Goal: Find specific page/section: Find specific page/section

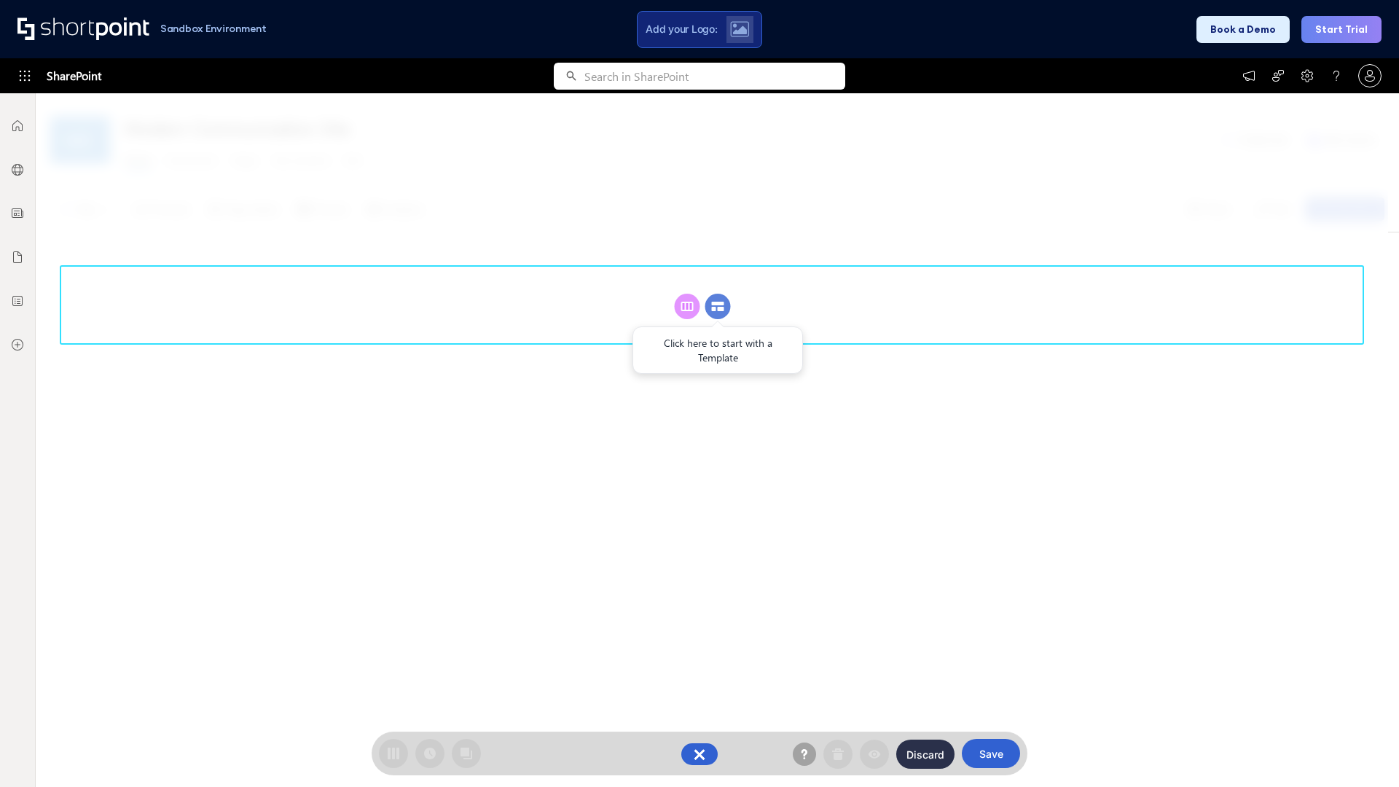
click at [718, 294] on circle at bounding box center [717, 306] width 25 height 25
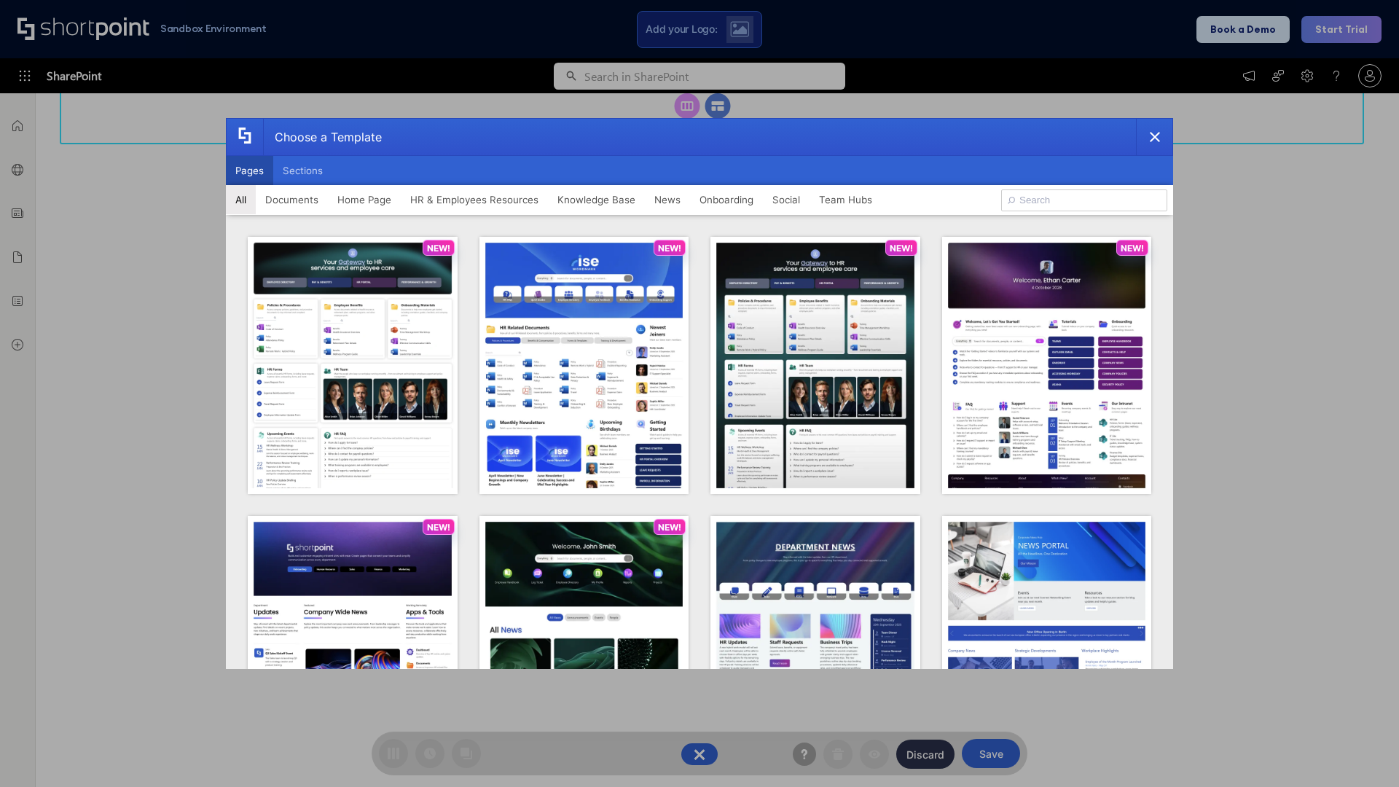
click at [249, 170] on button "Pages" at bounding box center [249, 170] width 47 height 29
type input "News Portal 1"
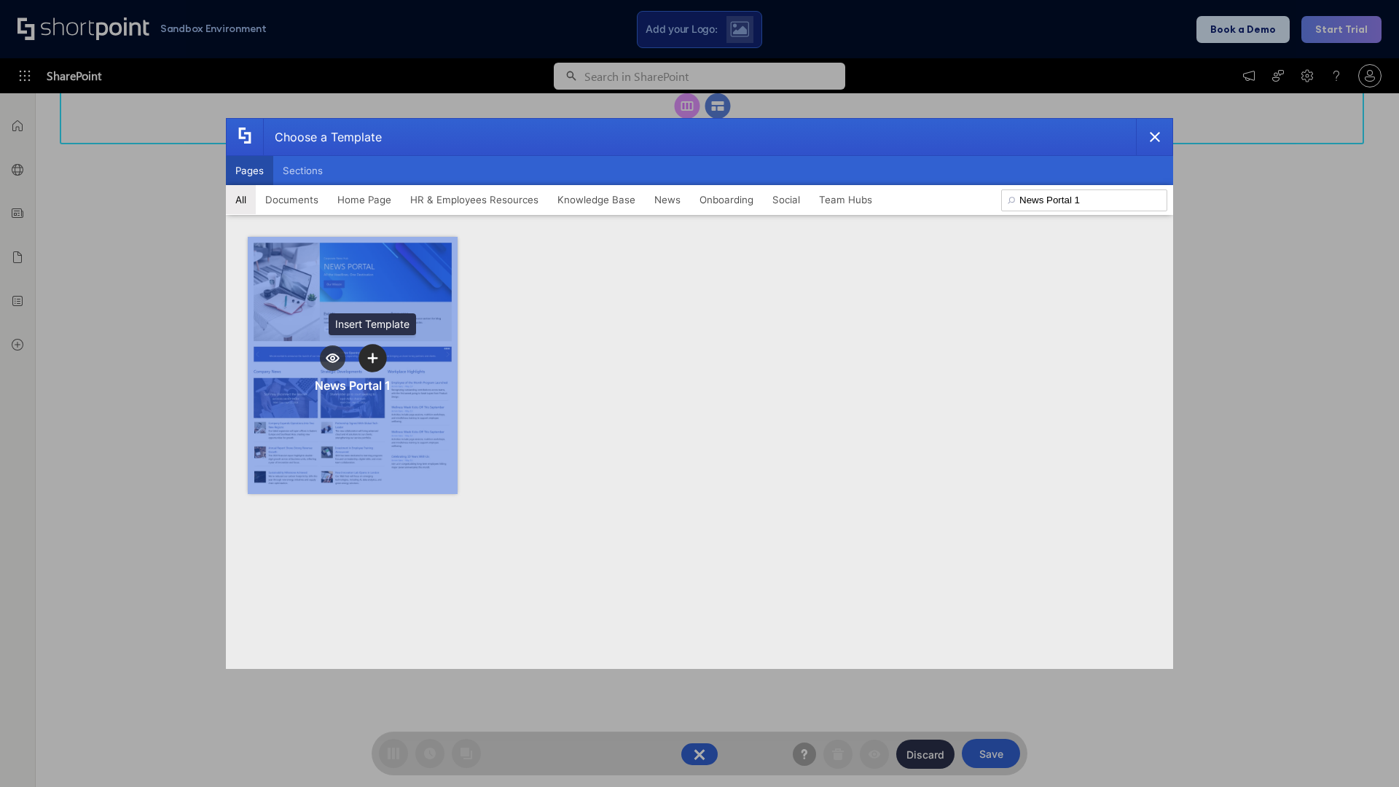
click at [372, 358] on icon "template selector" at bounding box center [372, 358] width 10 height 10
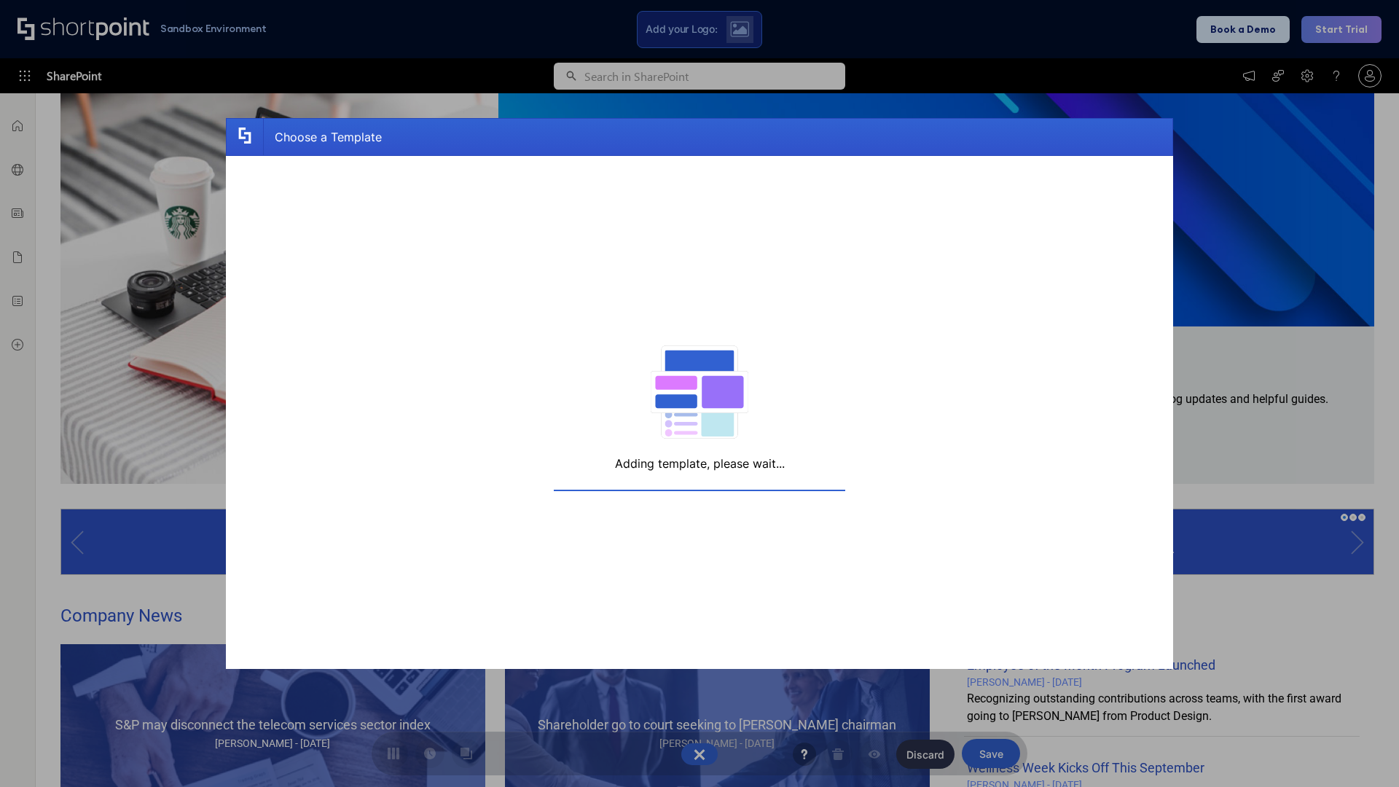
scroll to position [780, 0]
